Goal: Obtain resource: Download file/media

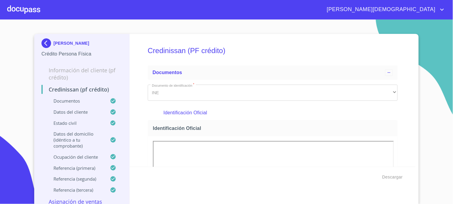
click at [45, 41] on img at bounding box center [47, 43] width 12 height 10
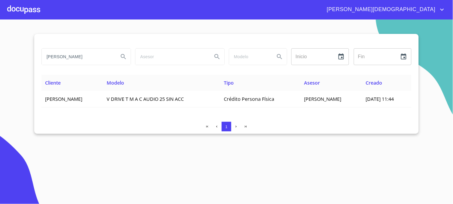
drag, startPoint x: 90, startPoint y: 57, endPoint x: 28, endPoint y: 64, distance: 62.2
click at [28, 64] on section "[PERSON_NAME] ​ Fin ​ Cliente Modelo Tipo Asesor Creado [PERSON_NAME] DE LA CRU…" at bounding box center [226, 112] width 453 height 185
type input "AGROBERRYX LA [PERSON_NAME]"
click at [120, 55] on icon "Search" at bounding box center [123, 56] width 7 height 7
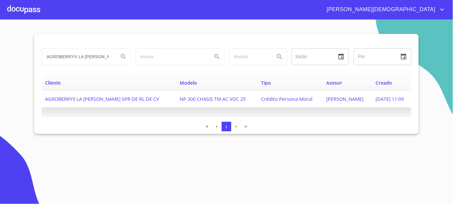
click at [326, 100] on span "[PERSON_NAME]" at bounding box center [344, 99] width 37 height 7
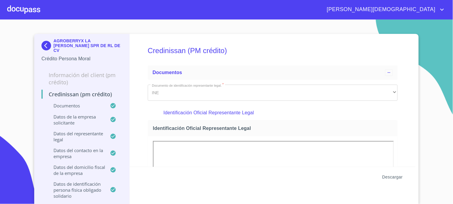
click at [391, 178] on span "Descargar" at bounding box center [392, 178] width 20 height 8
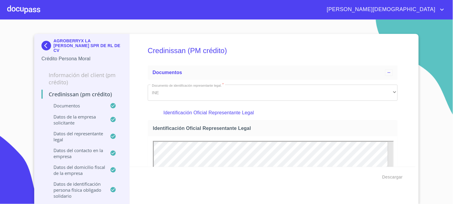
drag, startPoint x: 417, startPoint y: 29, endPoint x: 404, endPoint y: 47, distance: 22.7
click at [417, 29] on section "AGROBERRYX LA [PERSON_NAME] SPR DE RL DE CV Crédito Persona Moral Información d…" at bounding box center [226, 112] width 453 height 185
